Goal: Task Accomplishment & Management: Use online tool/utility

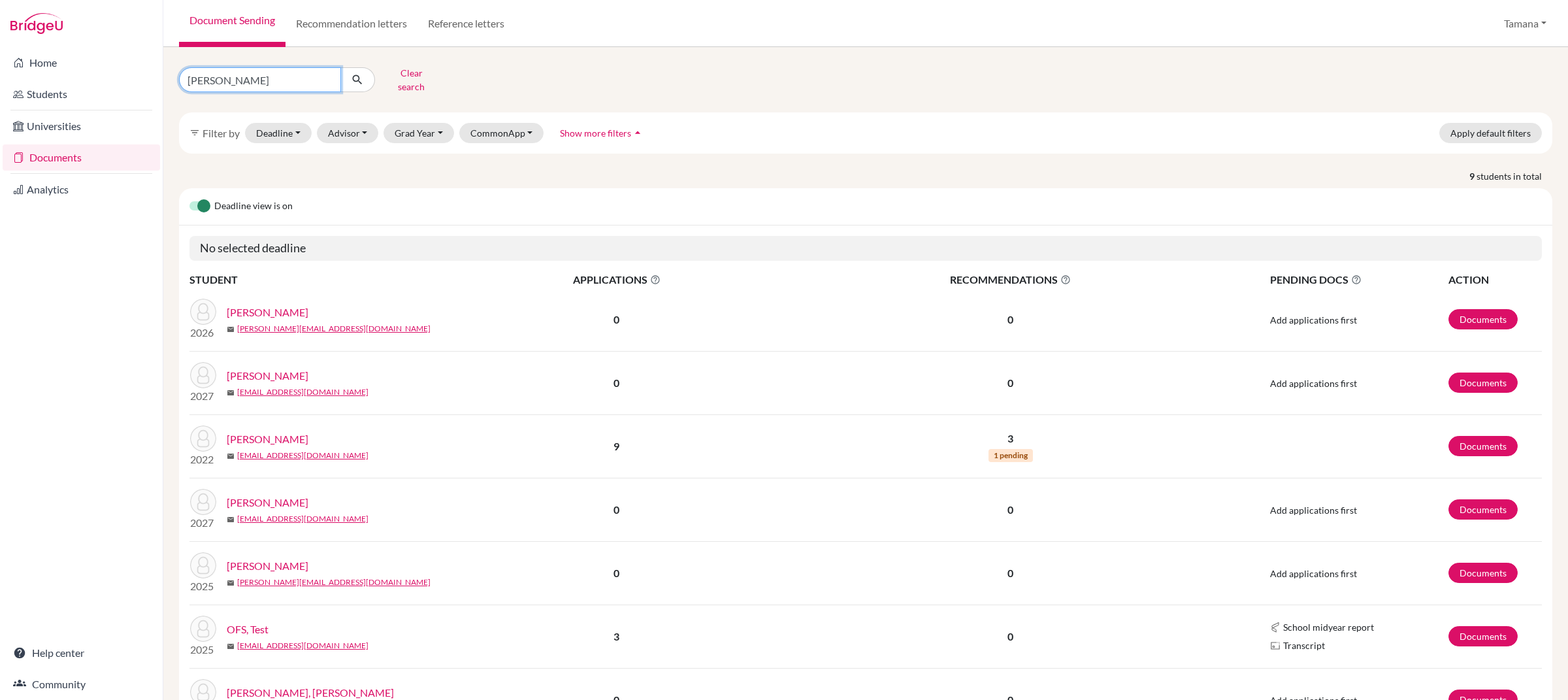
click at [233, 78] on input "[PERSON_NAME]" at bounding box center [260, 80] width 162 height 25
type input "bao"
click button "submit" at bounding box center [357, 80] width 34 height 25
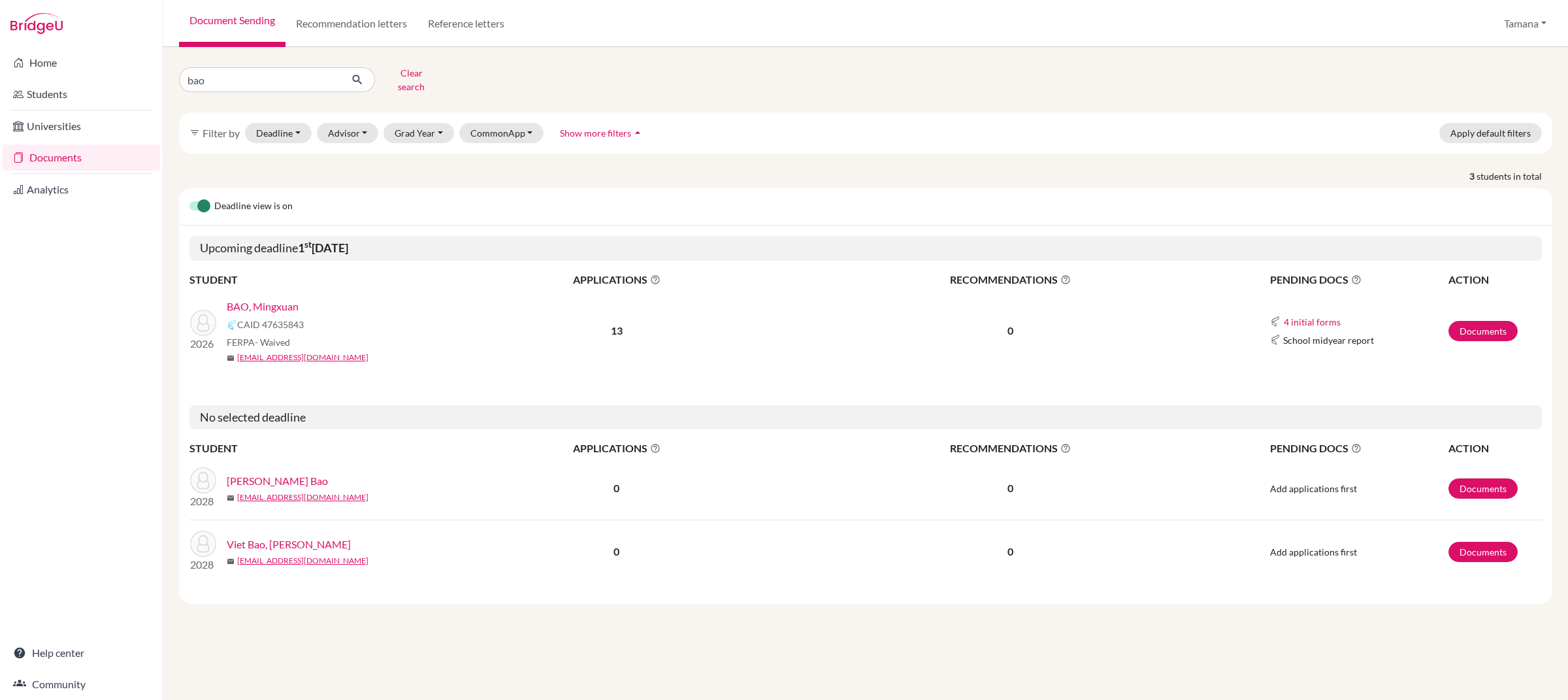
click at [281, 299] on link "BAO, Mingxuan" at bounding box center [263, 306] width 72 height 15
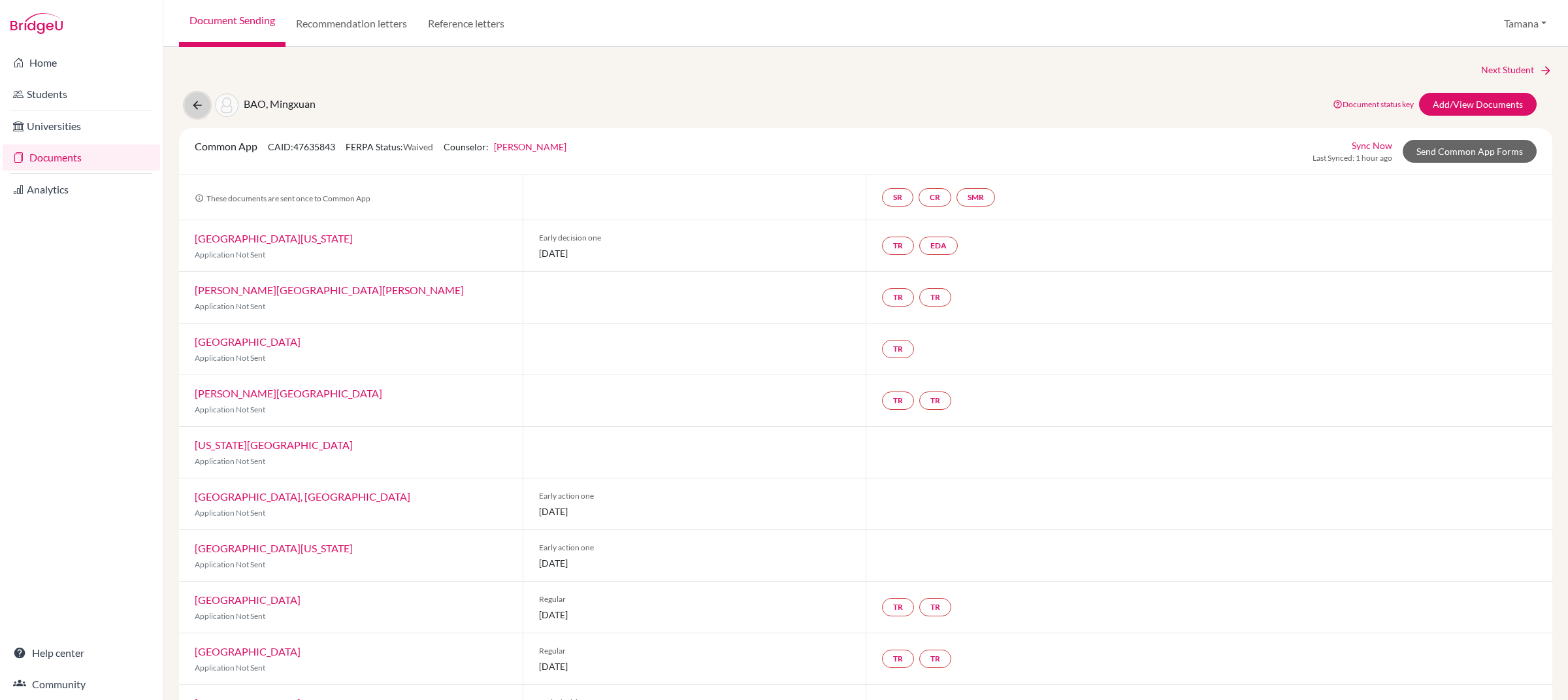
click at [199, 114] on button at bounding box center [197, 105] width 25 height 25
